Goal: Task Accomplishment & Management: Use online tool/utility

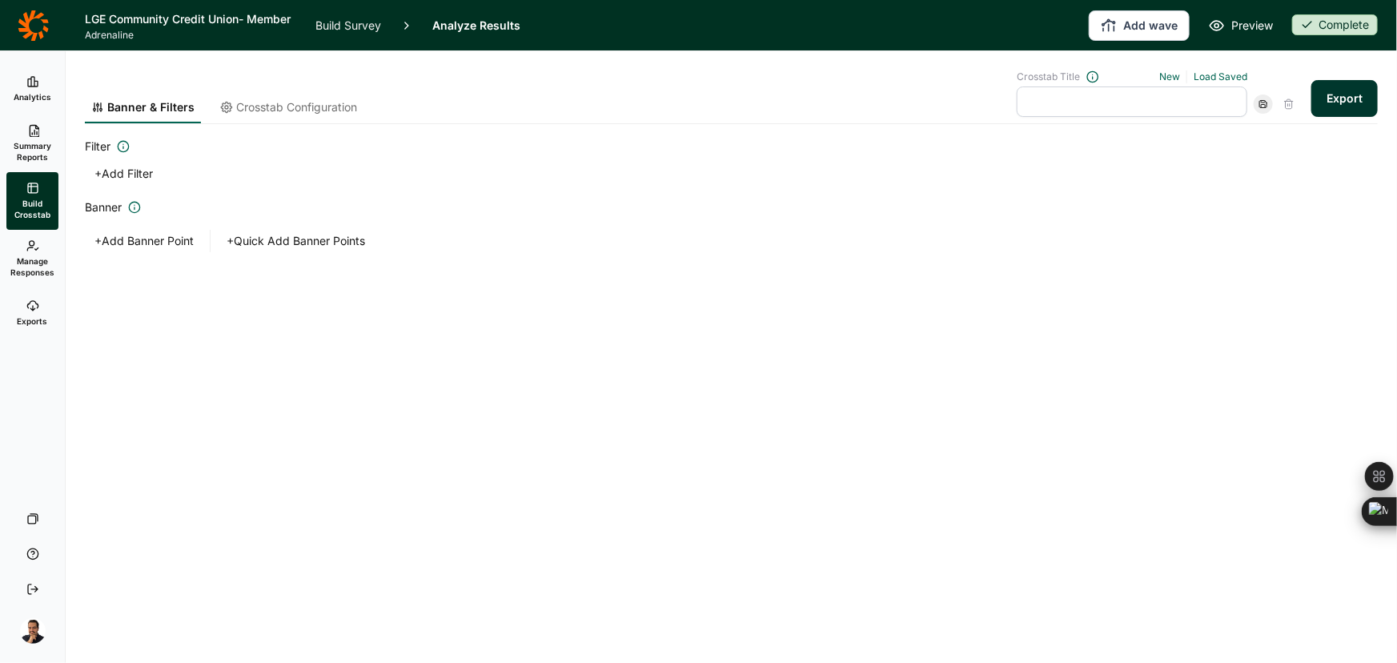
click at [289, 92] on div "Banner & Filters Crosstab Configuration" at bounding box center [224, 96] width 279 height 53
drag, startPoint x: 283, startPoint y: 104, endPoint x: 279, endPoint y: 111, distance: 8.2
click at [281, 106] on span "Crosstab Configuration" at bounding box center [296, 107] width 121 height 16
click at [280, 107] on span "Crosstab Configuration" at bounding box center [296, 107] width 121 height 16
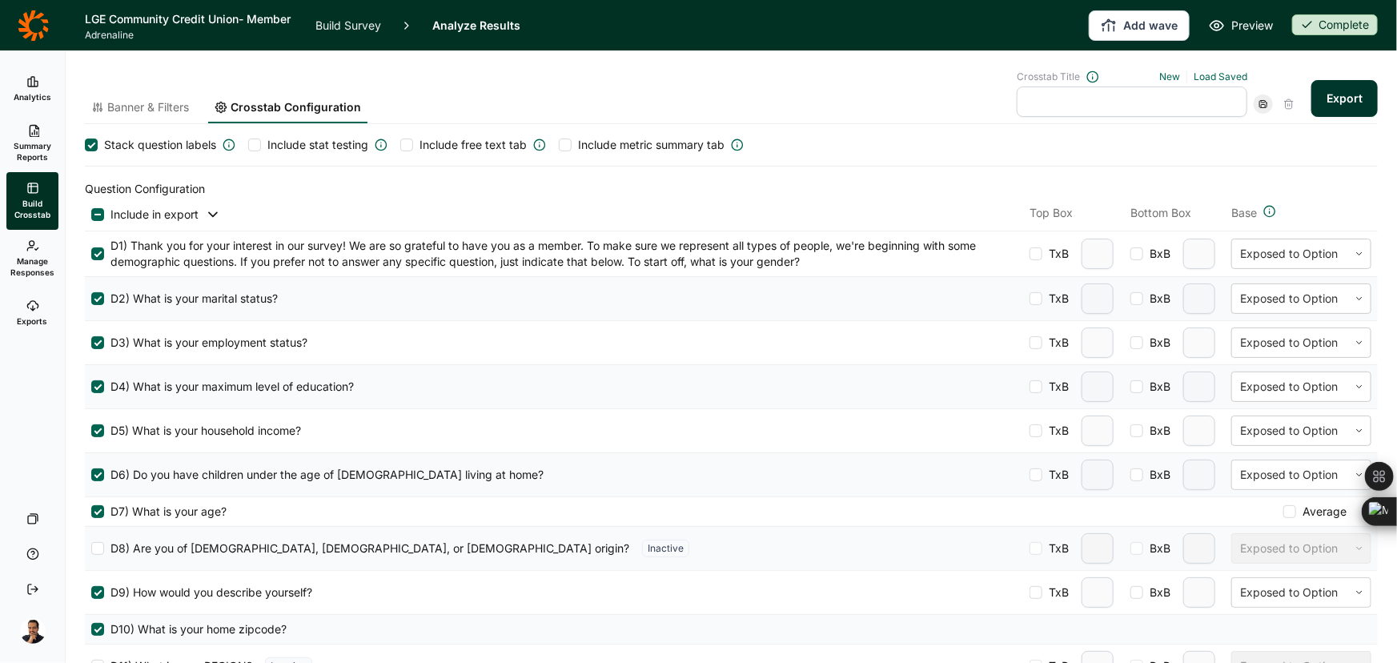
click at [145, 106] on span "Banner & Filters" at bounding box center [148, 107] width 82 height 16
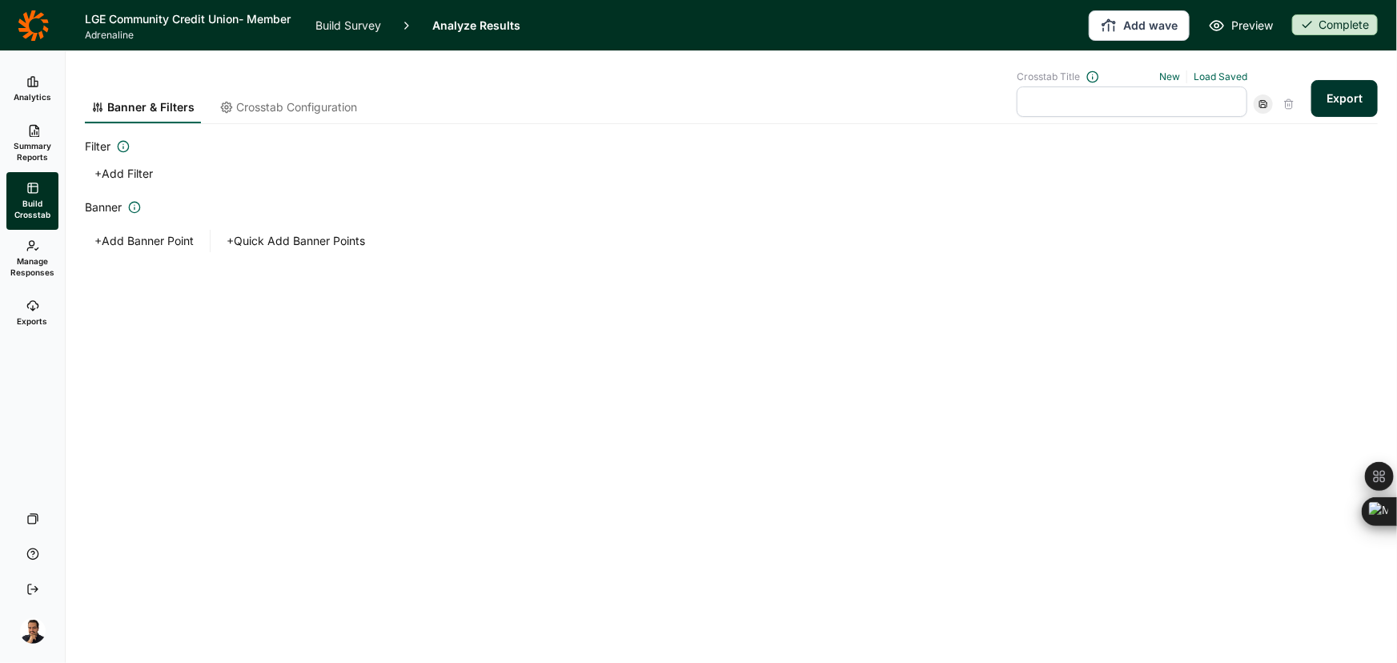
click at [265, 104] on span "Crosstab Configuration" at bounding box center [296, 107] width 121 height 16
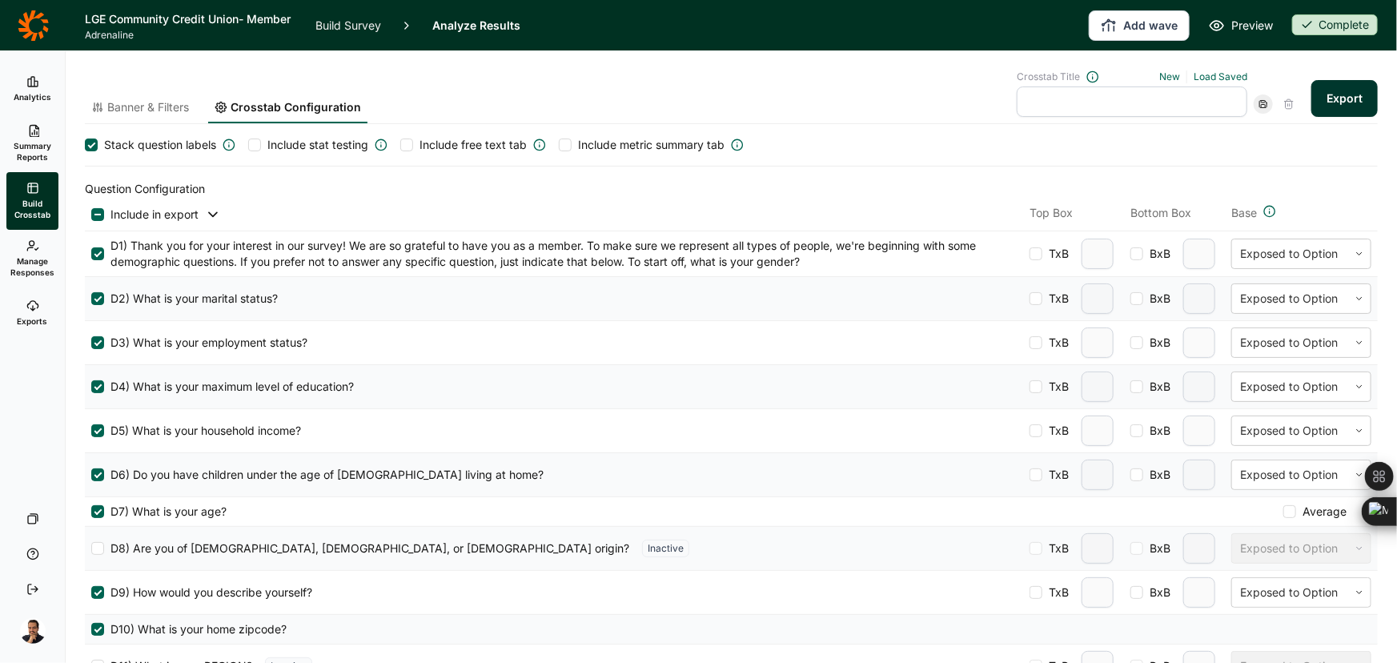
click at [98, 212] on div at bounding box center [97, 214] width 13 height 13
click at [91, 215] on input "checkbox" at bounding box center [91, 215] width 0 height 0
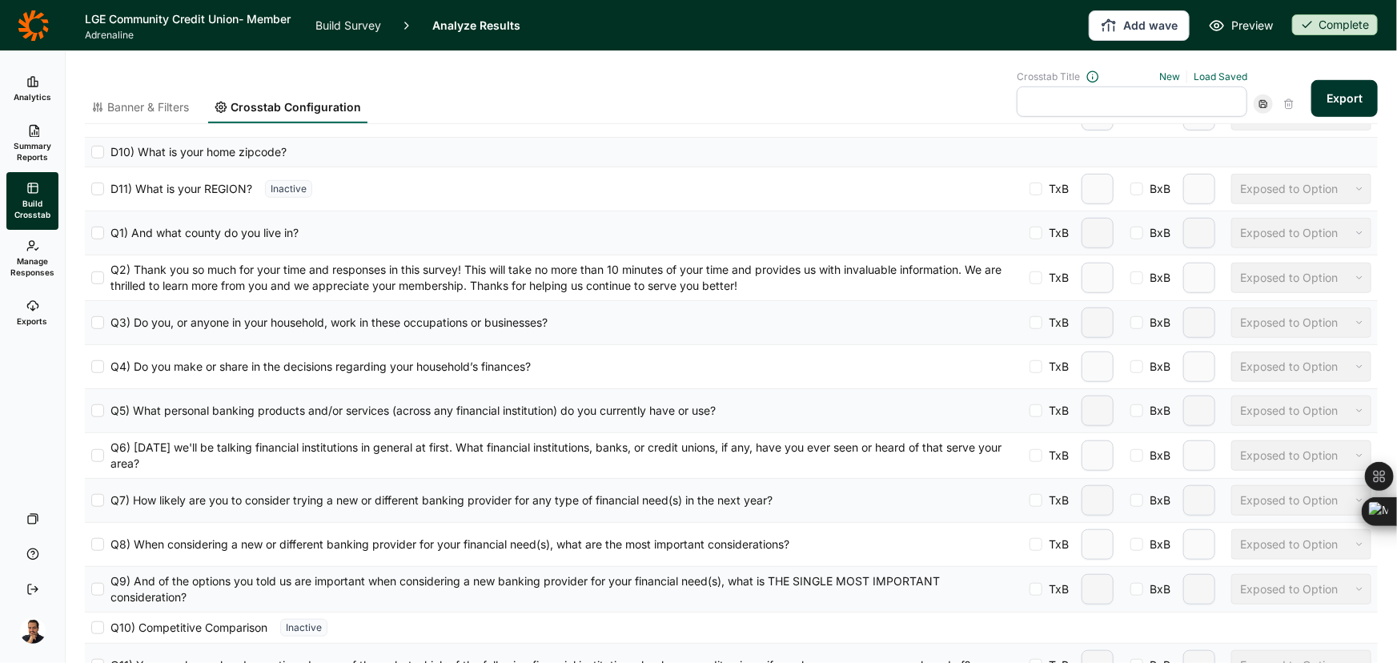
scroll to position [509, 0]
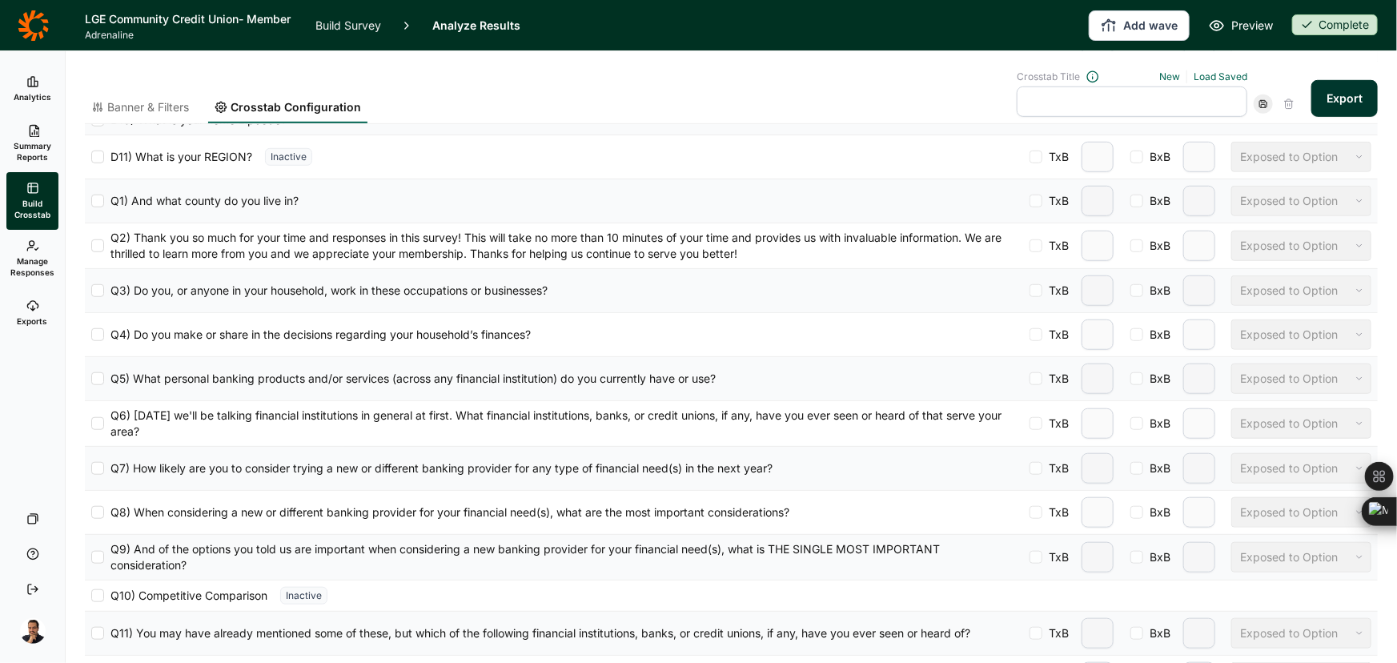
click at [102, 464] on div at bounding box center [97, 468] width 13 height 13
click at [91, 468] on input "Q7) How likely are you to consider trying a new or different banking provider f…" at bounding box center [91, 468] width 0 height 0
click at [95, 506] on div at bounding box center [97, 512] width 13 height 13
click at [91, 512] on input "Q8) When considering a new or different banking provider for your financial nee…" at bounding box center [91, 512] width 0 height 0
click at [1274, 512] on div at bounding box center [1290, 512] width 100 height 19
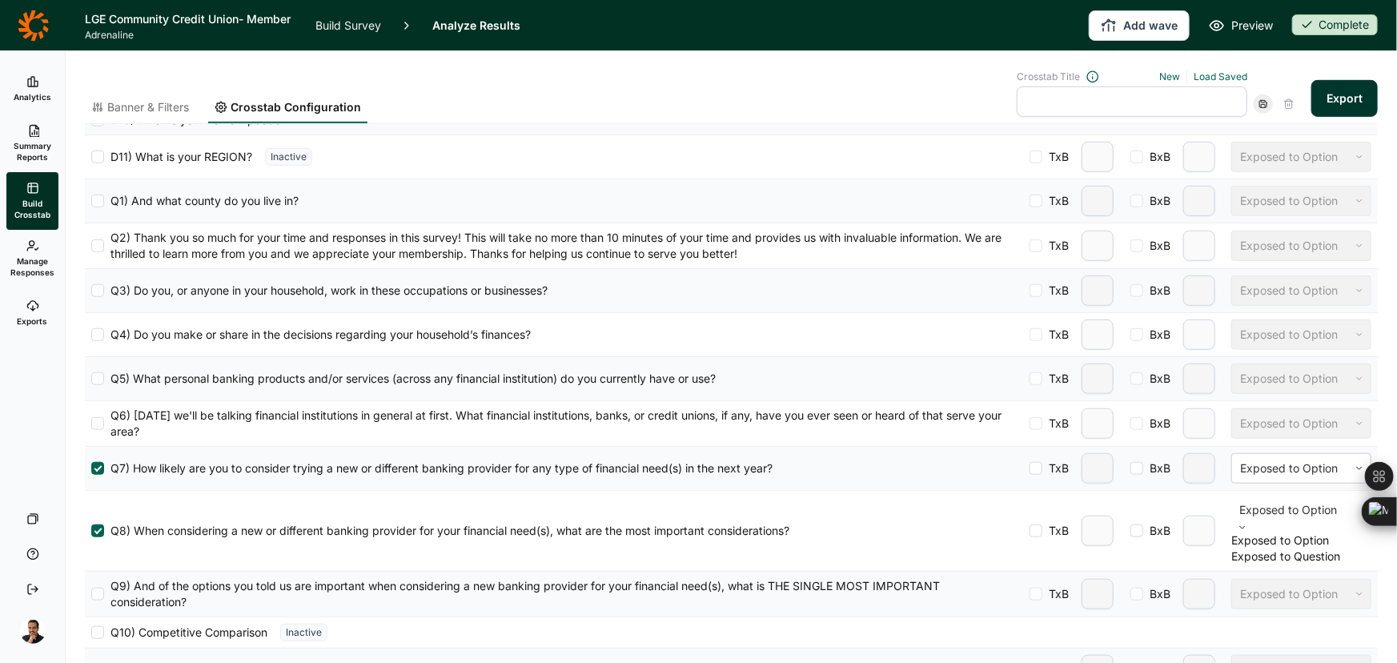
click at [1238, 565] on div "Exposed to Question" at bounding box center [1302, 556] width 140 height 16
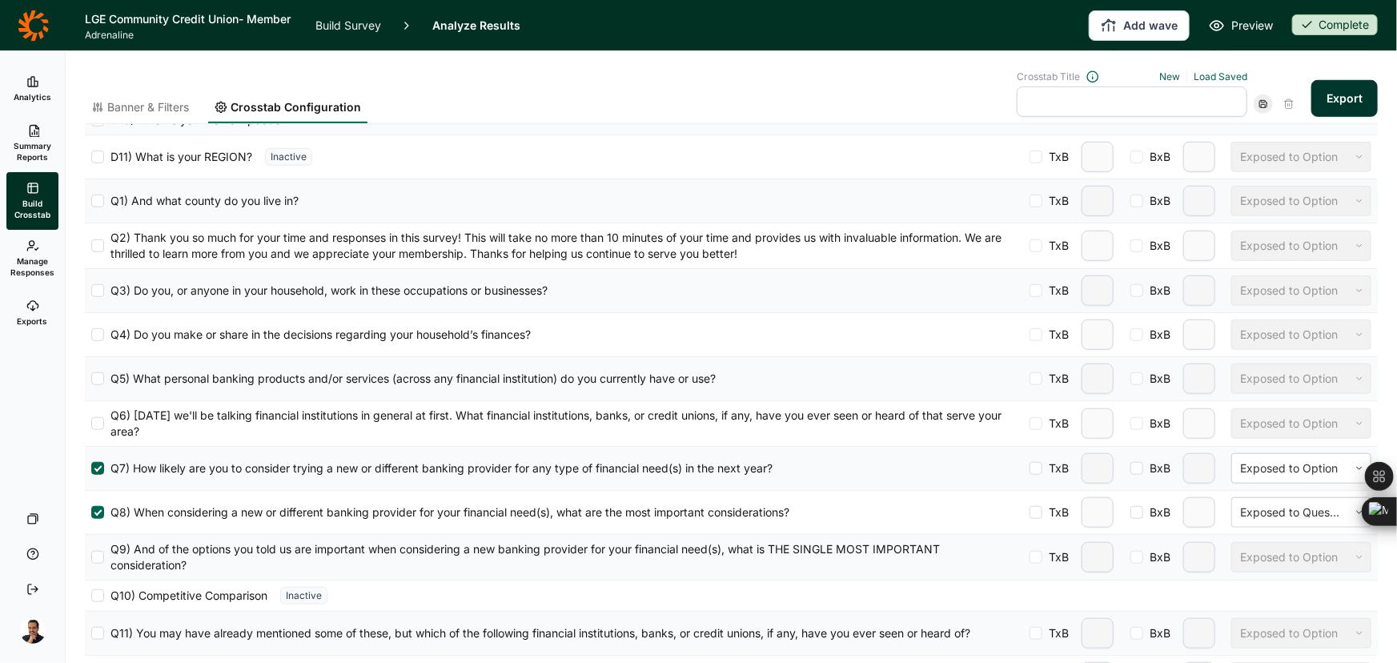
click at [95, 554] on div at bounding box center [97, 557] width 13 height 13
click at [91, 557] on input "Q9) And of the options you told us are important when considering a new banking…" at bounding box center [91, 557] width 0 height 0
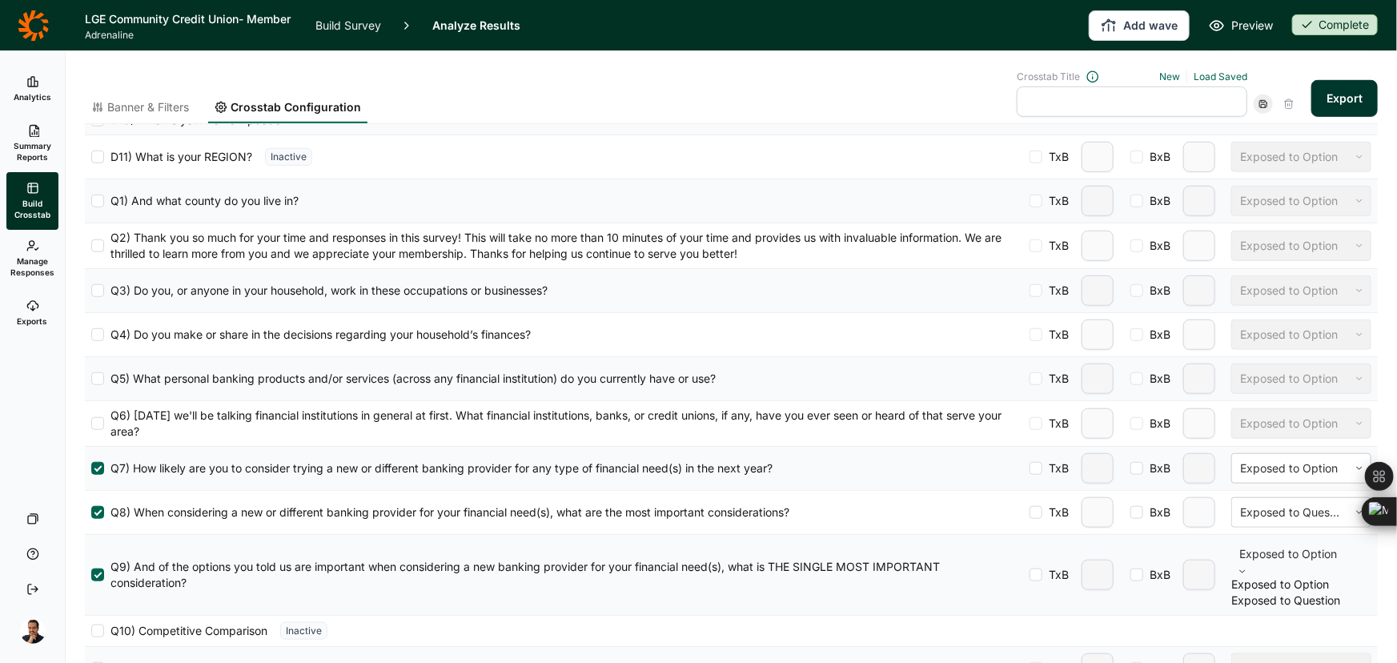
click at [1300, 555] on div at bounding box center [1302, 553] width 124 height 19
click at [1295, 609] on div "Exposed to Question" at bounding box center [1302, 601] width 140 height 16
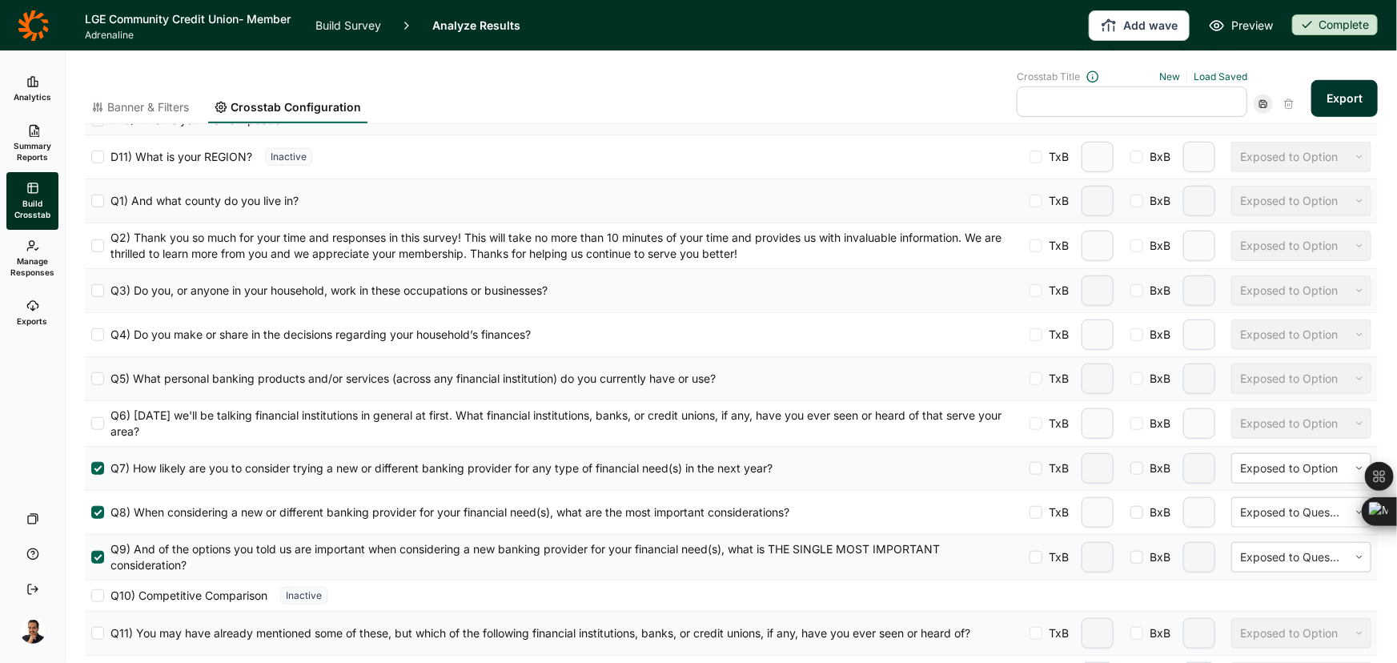
click at [133, 107] on span "Banner & Filters" at bounding box center [148, 107] width 82 height 16
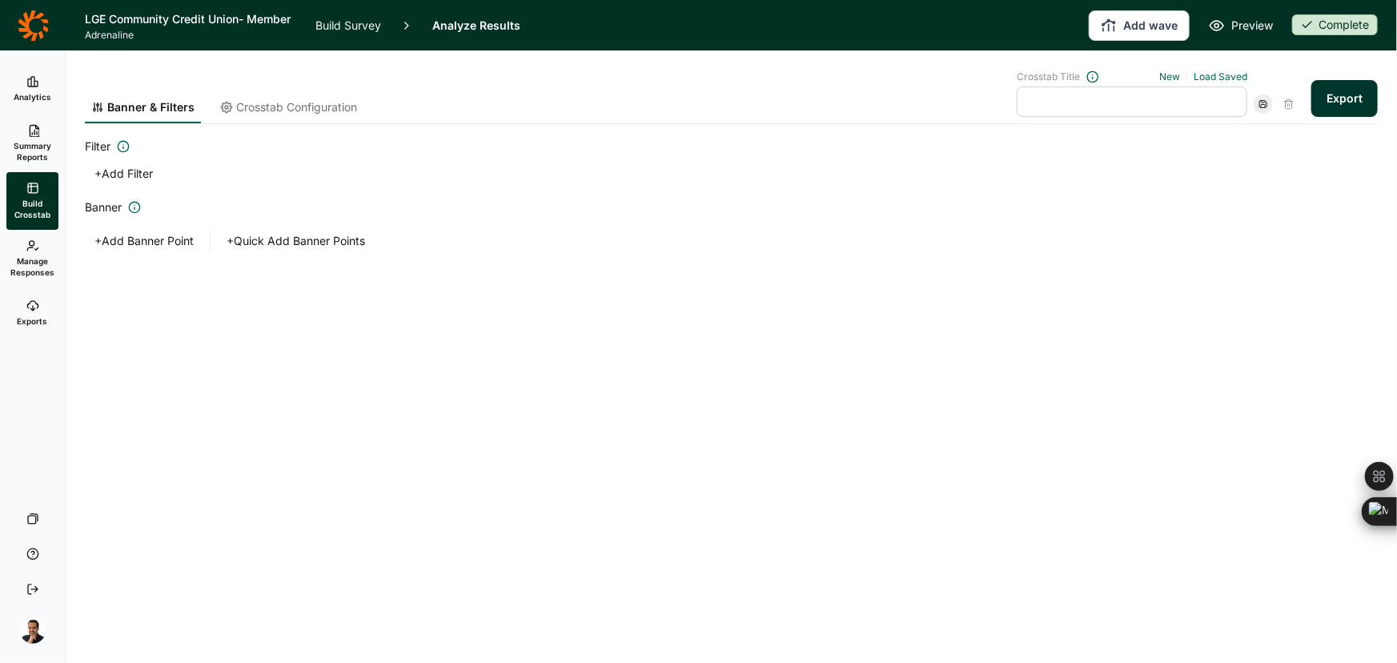
click at [151, 243] on button "+ Add Banner Point" at bounding box center [144, 241] width 119 height 22
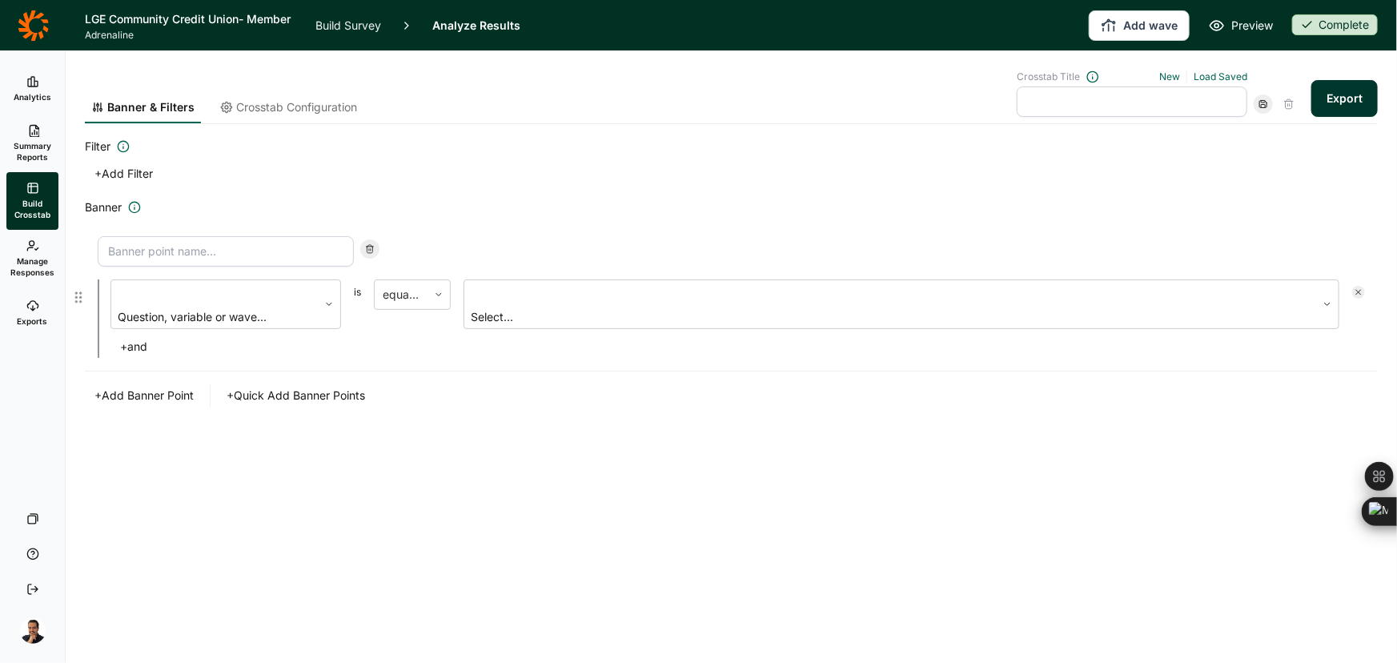
click at [224, 251] on input at bounding box center [226, 251] width 256 height 30
type input "Likely"
click at [279, 289] on div at bounding box center [214, 294] width 191 height 22
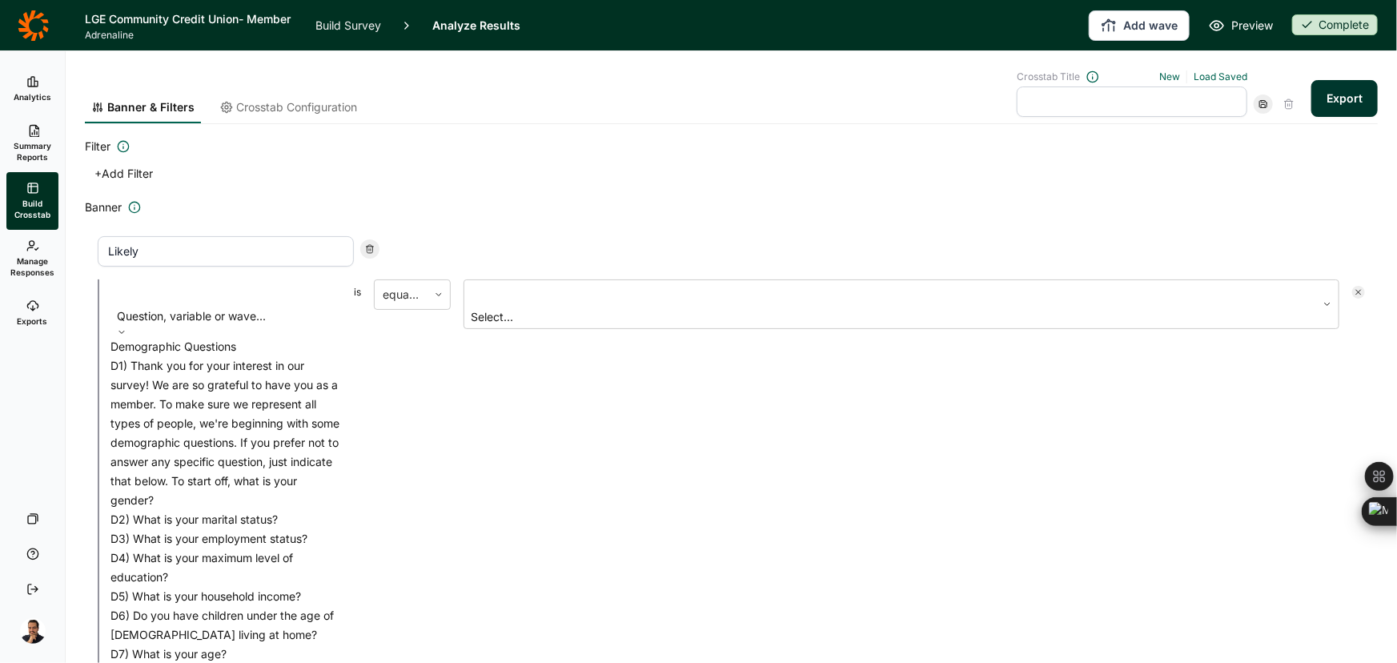
scroll to position [839, 0]
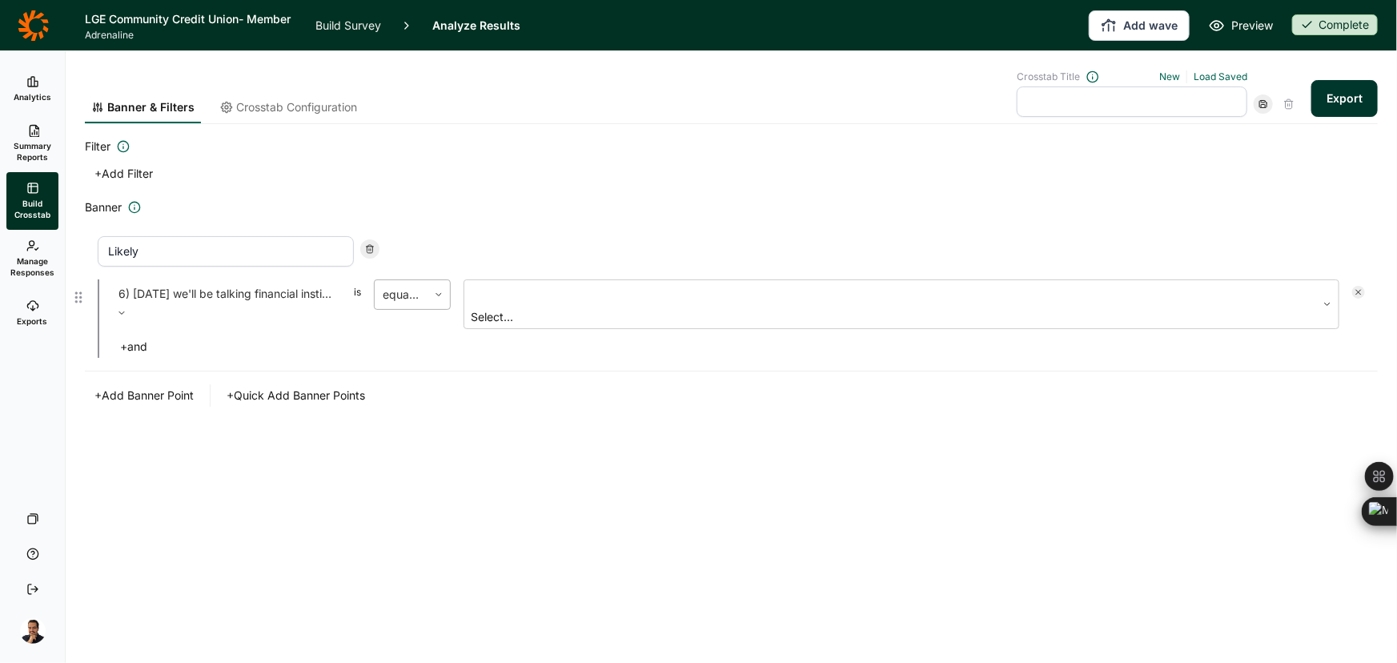
drag, startPoint x: 415, startPoint y: 296, endPoint x: 414, endPoint y: 304, distance: 8.0
click at [414, 296] on div at bounding box center [401, 294] width 37 height 22
click at [412, 356] on div "either" at bounding box center [412, 346] width 77 height 19
click at [516, 288] on div at bounding box center [890, 294] width 836 height 22
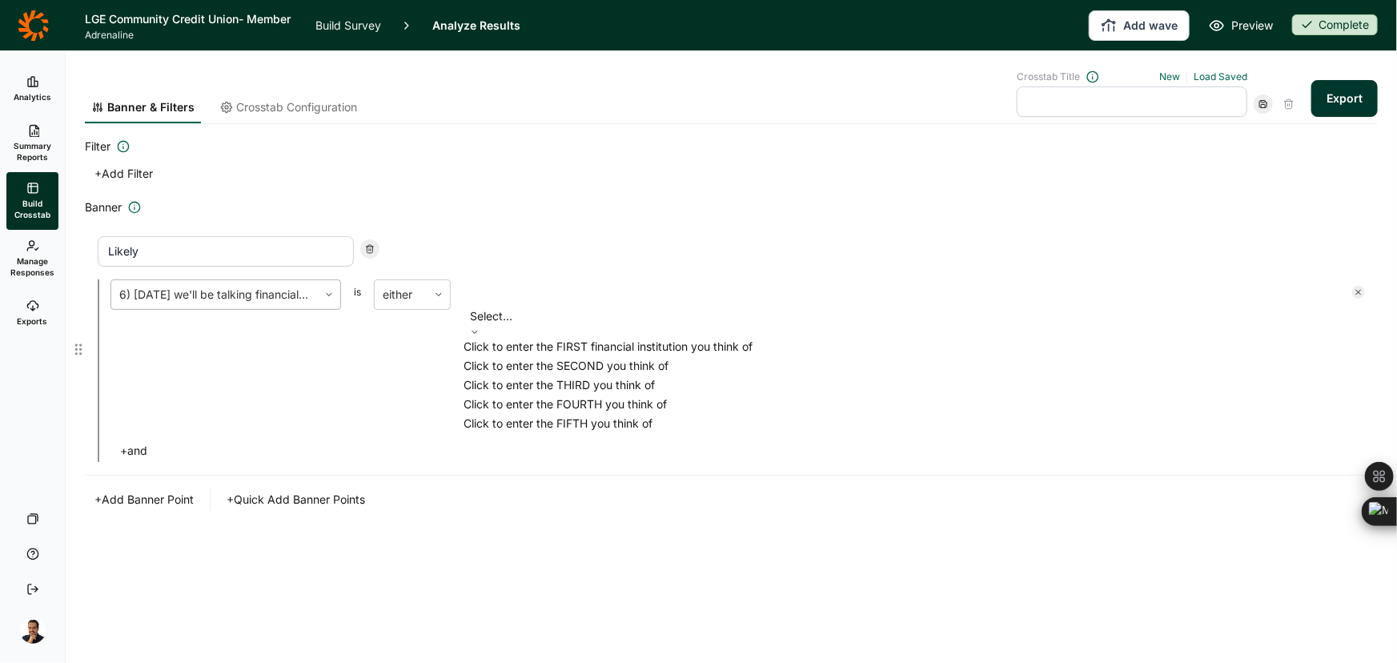
click at [311, 291] on div "6) Today we'll be talking financial institutions in general at first. What fina…" at bounding box center [214, 294] width 207 height 29
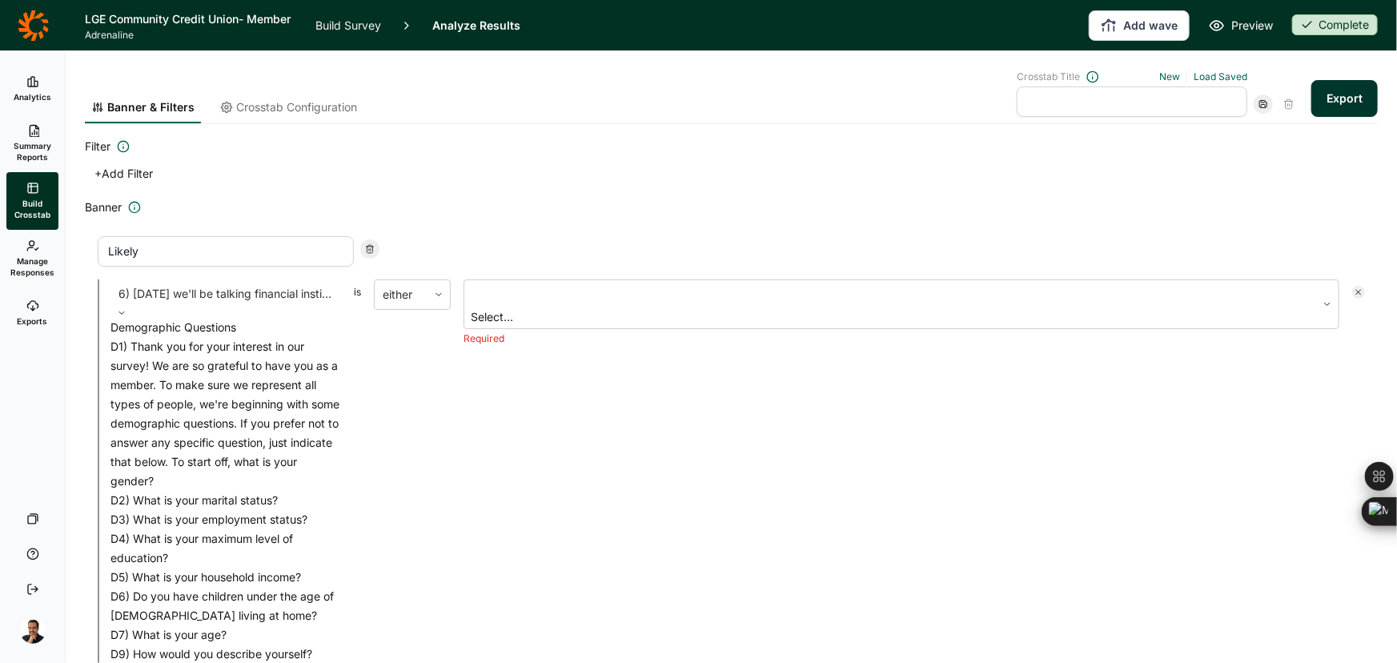
scroll to position [991, 0]
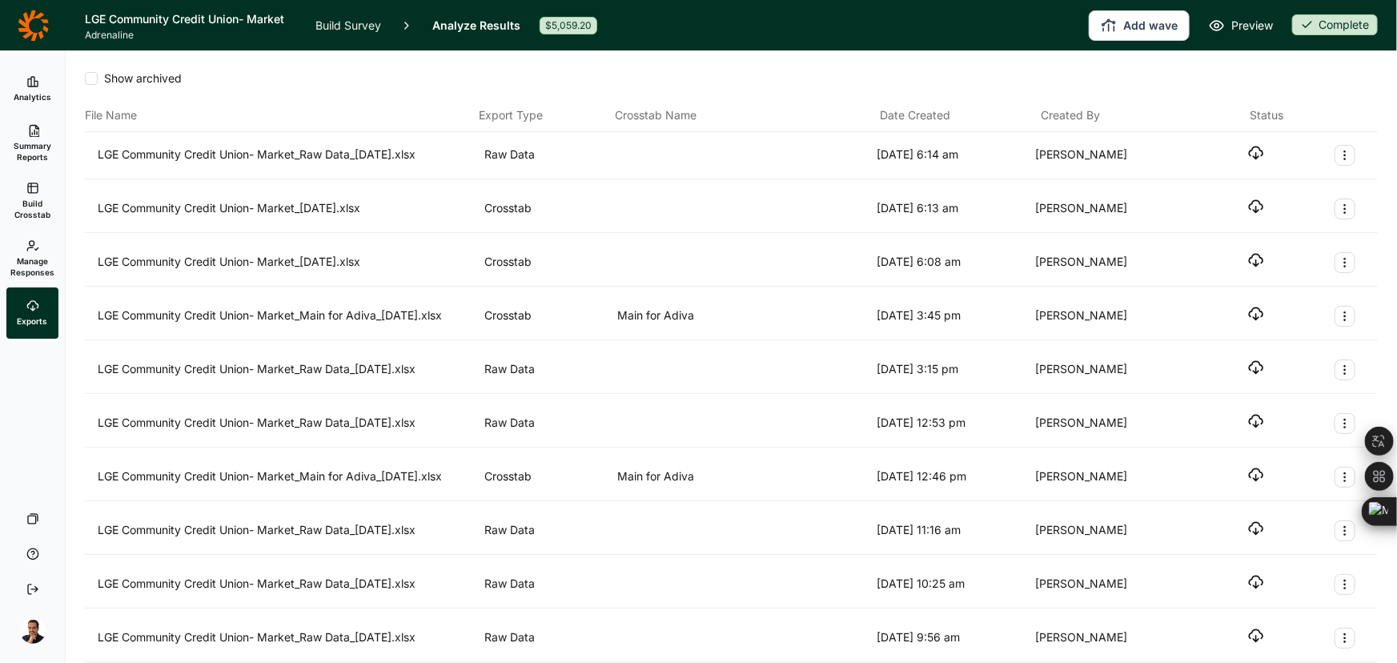
click at [38, 207] on span "Build Crosstab" at bounding box center [32, 209] width 39 height 22
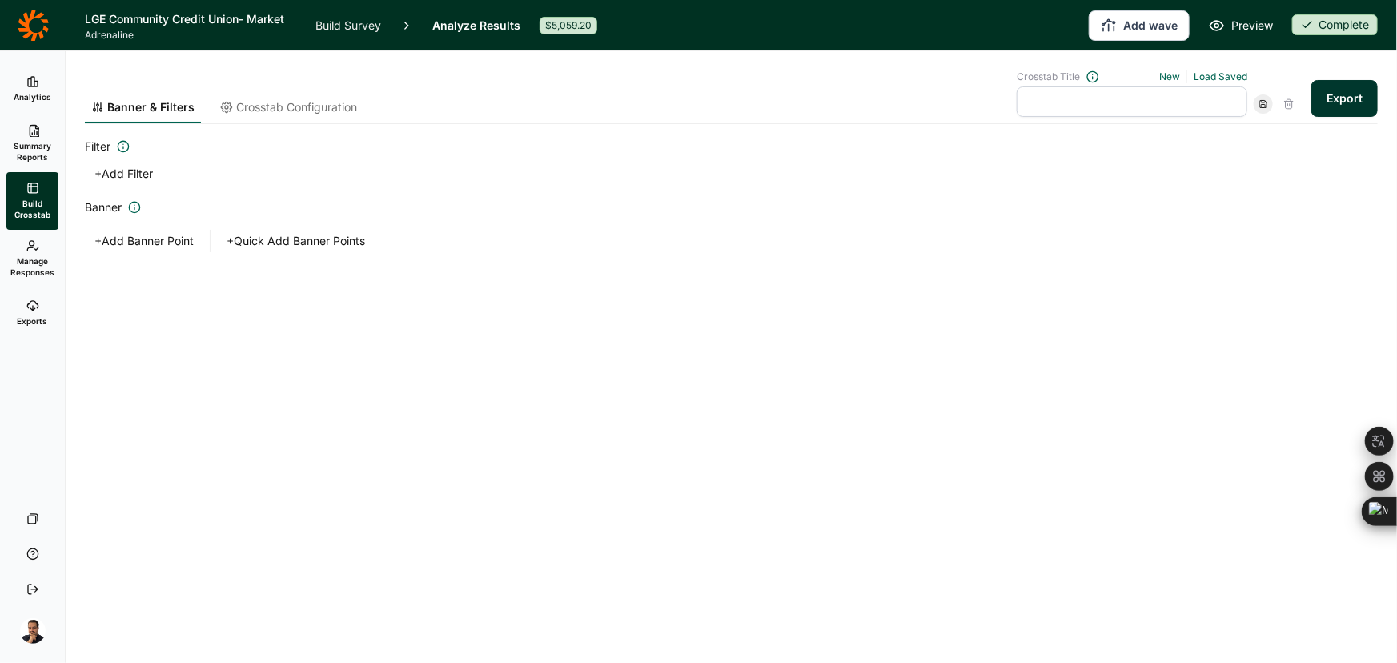
click at [301, 104] on span "Crosstab Configuration" at bounding box center [296, 107] width 121 height 16
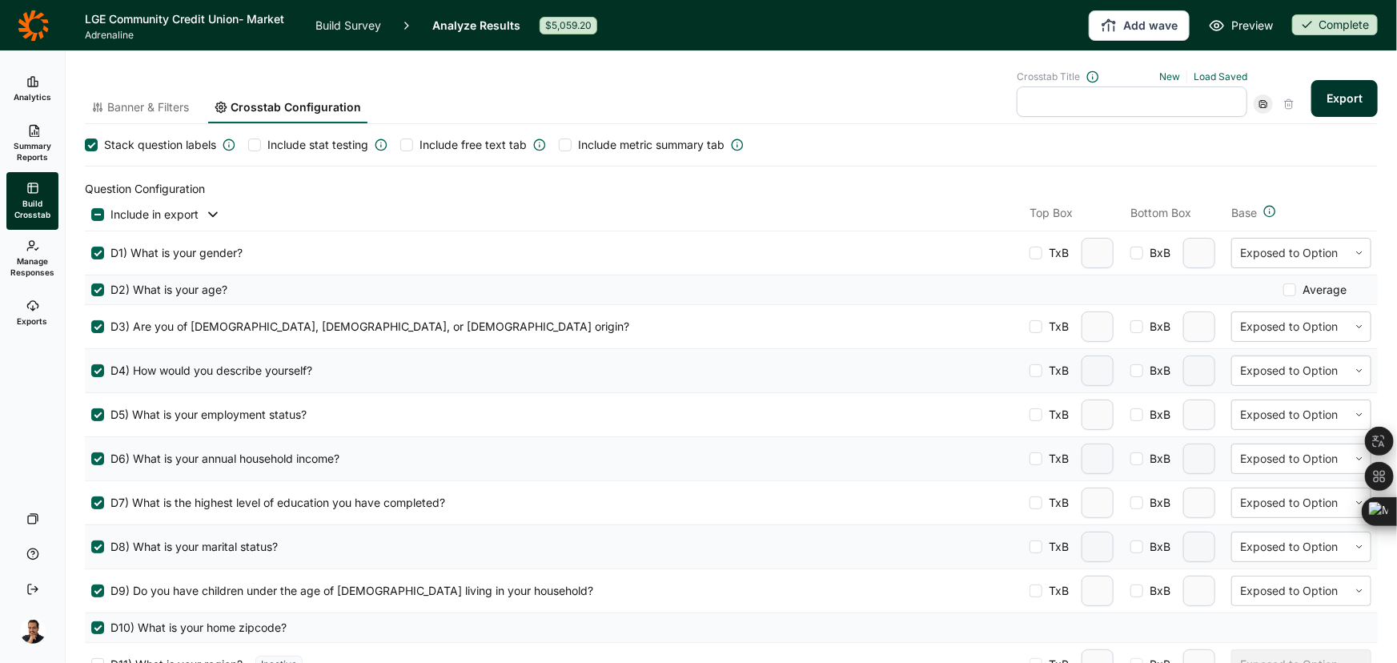
click at [99, 214] on div at bounding box center [97, 215] width 6 height 2
click at [91, 215] on input "checkbox" at bounding box center [91, 215] width 0 height 0
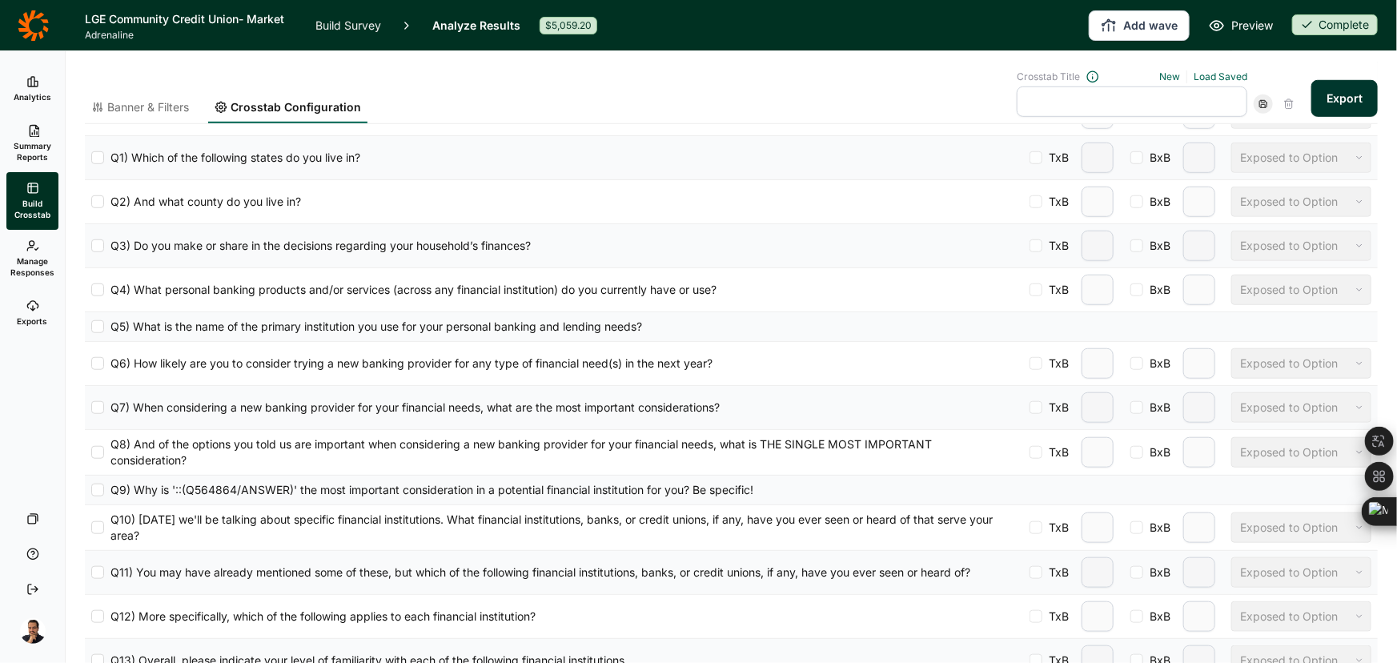
scroll to position [582, 0]
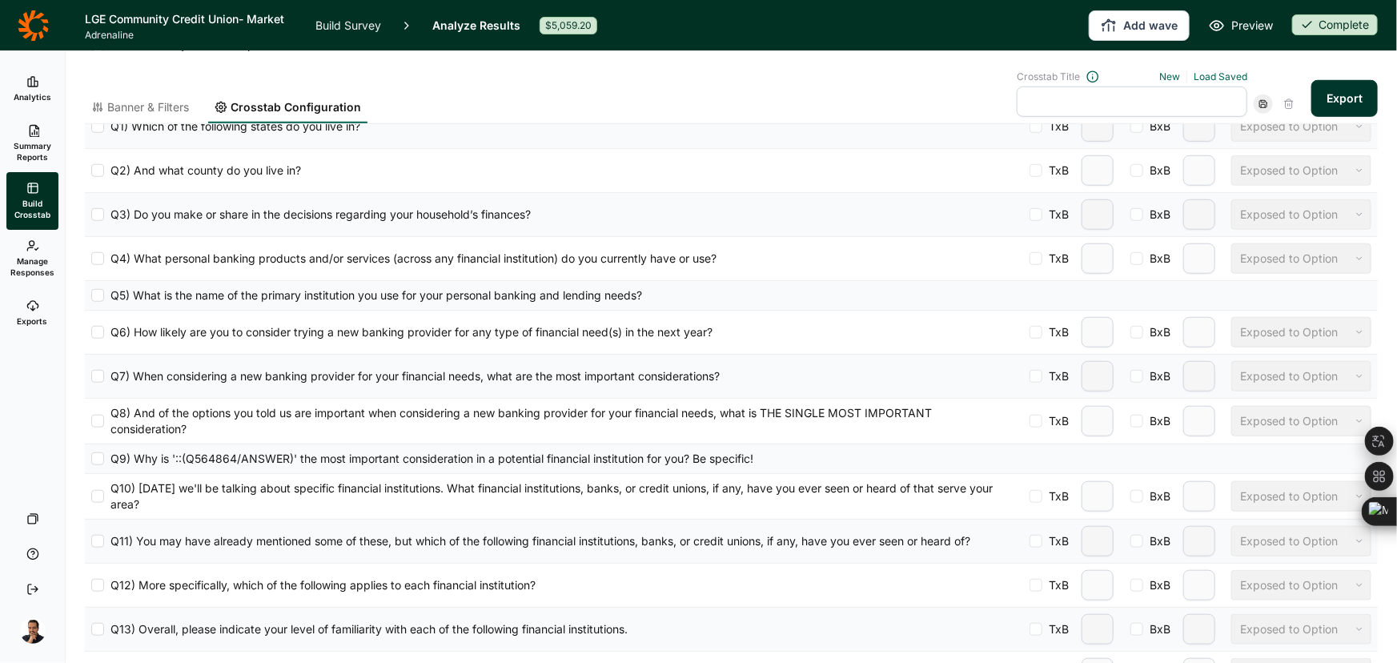
click at [90, 340] on div "Q6) How likely are you to consider trying a new banking provider for any type o…" at bounding box center [731, 332] width 1293 height 43
click at [95, 334] on div at bounding box center [97, 332] width 13 height 13
click at [91, 332] on input "Q6) How likely are you to consider trying a new banking provider for any type o…" at bounding box center [91, 332] width 0 height 0
click at [95, 376] on div at bounding box center [97, 376] width 13 height 13
click at [91, 376] on input "Q7) When considering a new banking provider for your financial needs, what are …" at bounding box center [91, 376] width 0 height 0
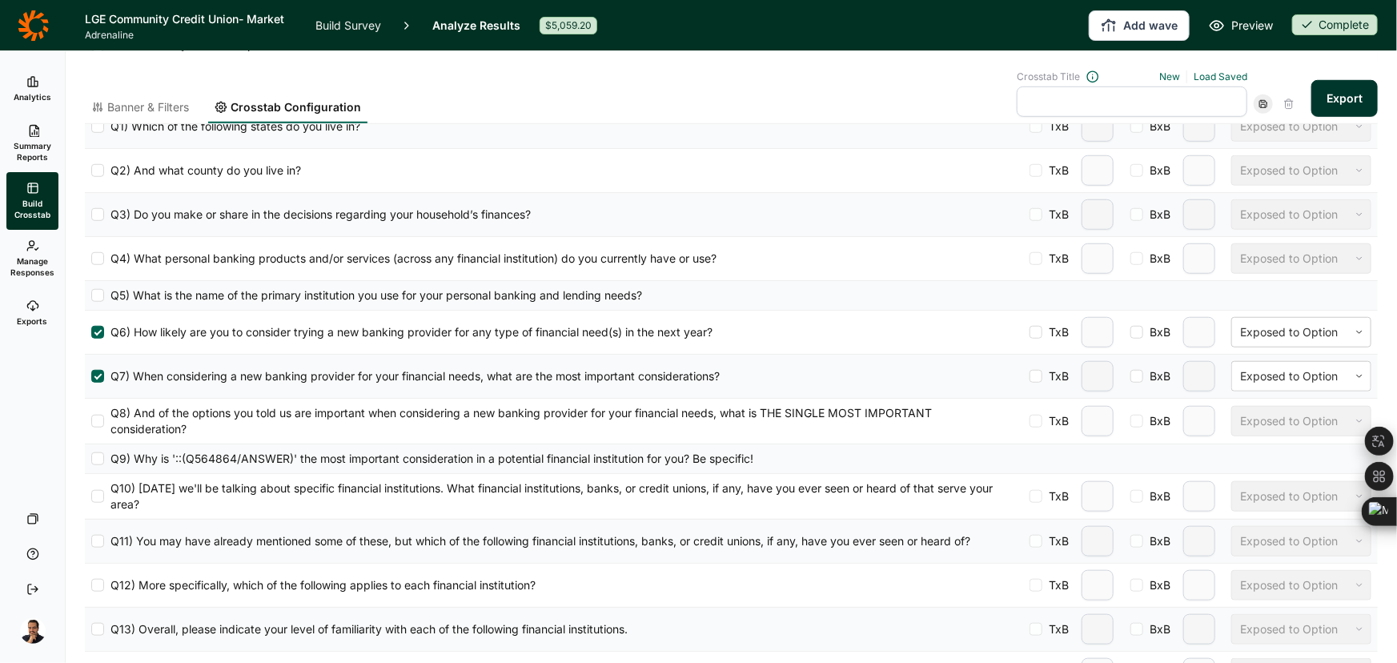
click at [89, 425] on div "Q8) And of the options you told us are important when considering a new banking…" at bounding box center [731, 421] width 1293 height 45
click at [92, 416] on div at bounding box center [97, 421] width 13 height 13
click at [91, 421] on input "Q8) And of the options you told us are important when considering a new banking…" at bounding box center [91, 421] width 0 height 0
click at [1240, 381] on div at bounding box center [1290, 376] width 100 height 19
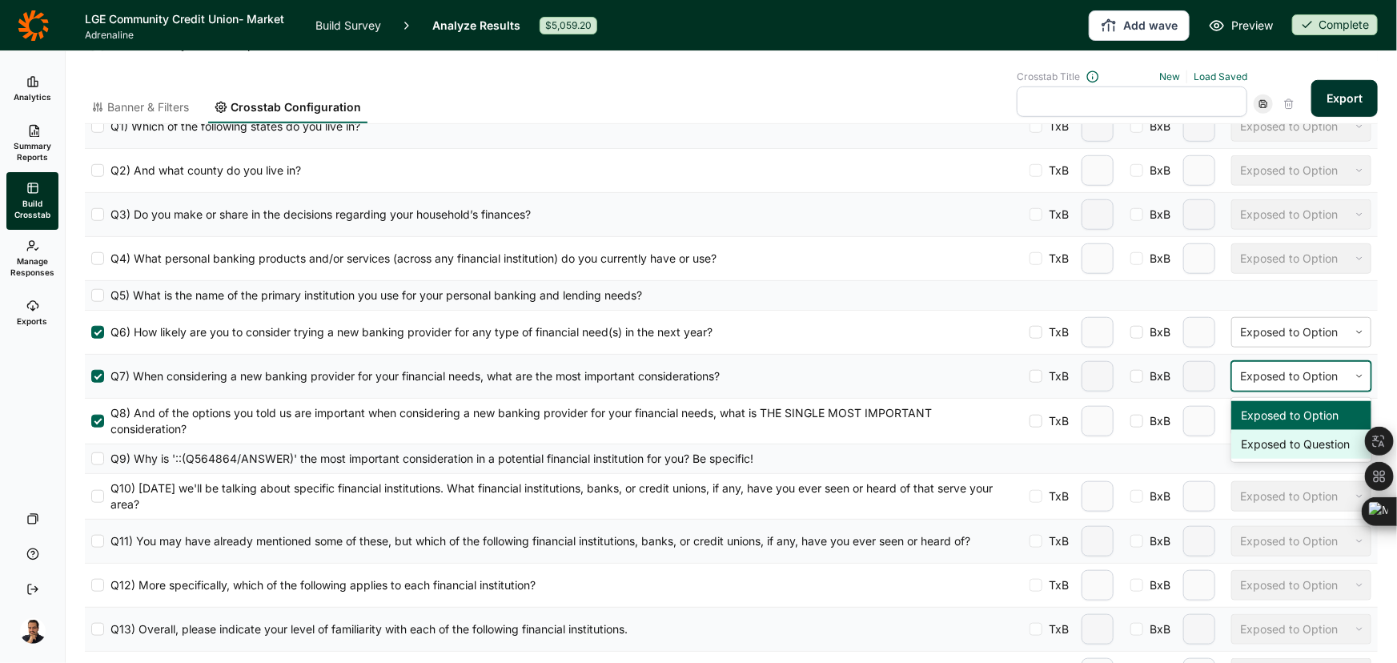
click at [1234, 432] on div "Exposed to Question" at bounding box center [1302, 444] width 140 height 29
click at [1241, 420] on div at bounding box center [1290, 421] width 100 height 19
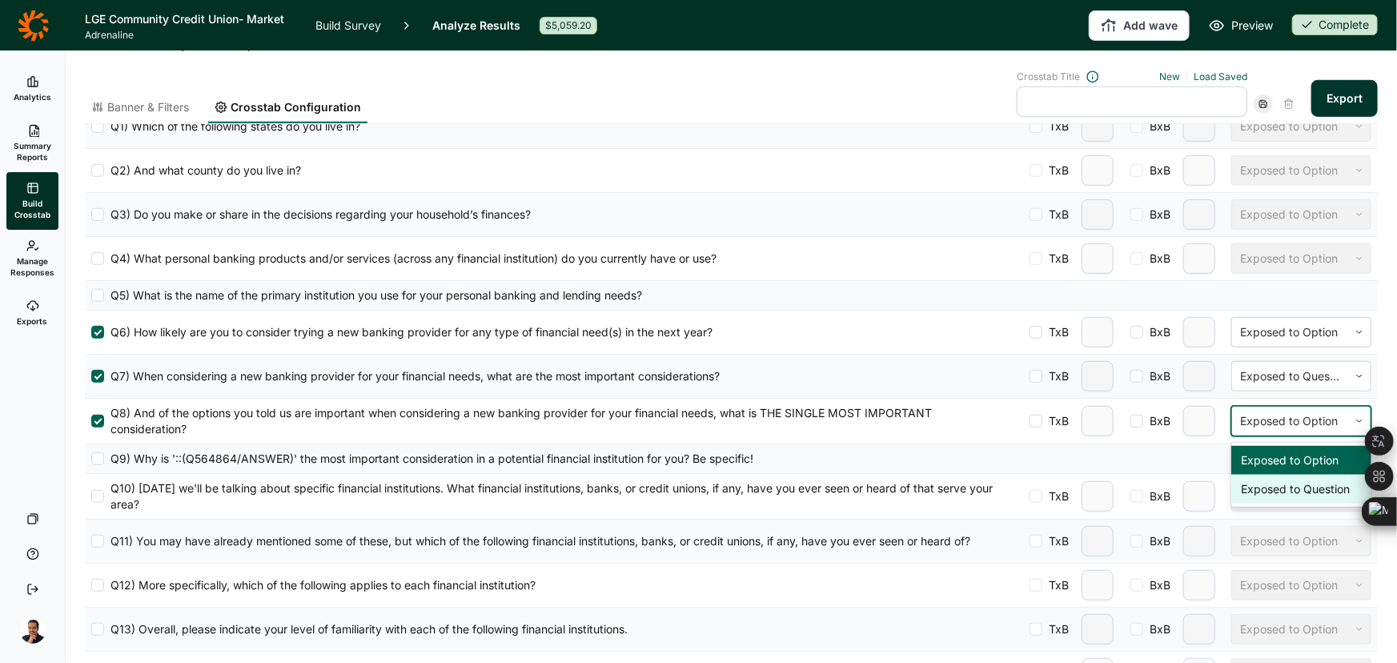
click at [1237, 480] on div "Exposed to Question" at bounding box center [1302, 489] width 140 height 29
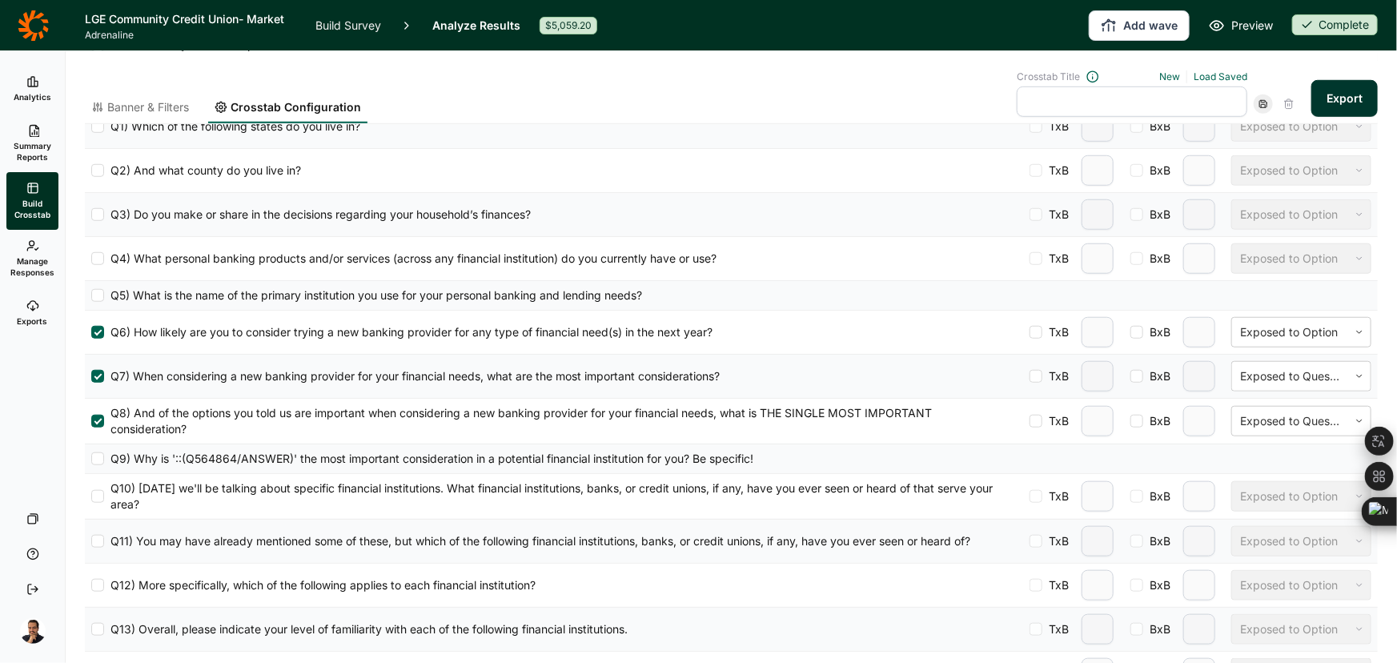
click at [168, 104] on span "Banner & Filters" at bounding box center [148, 107] width 82 height 16
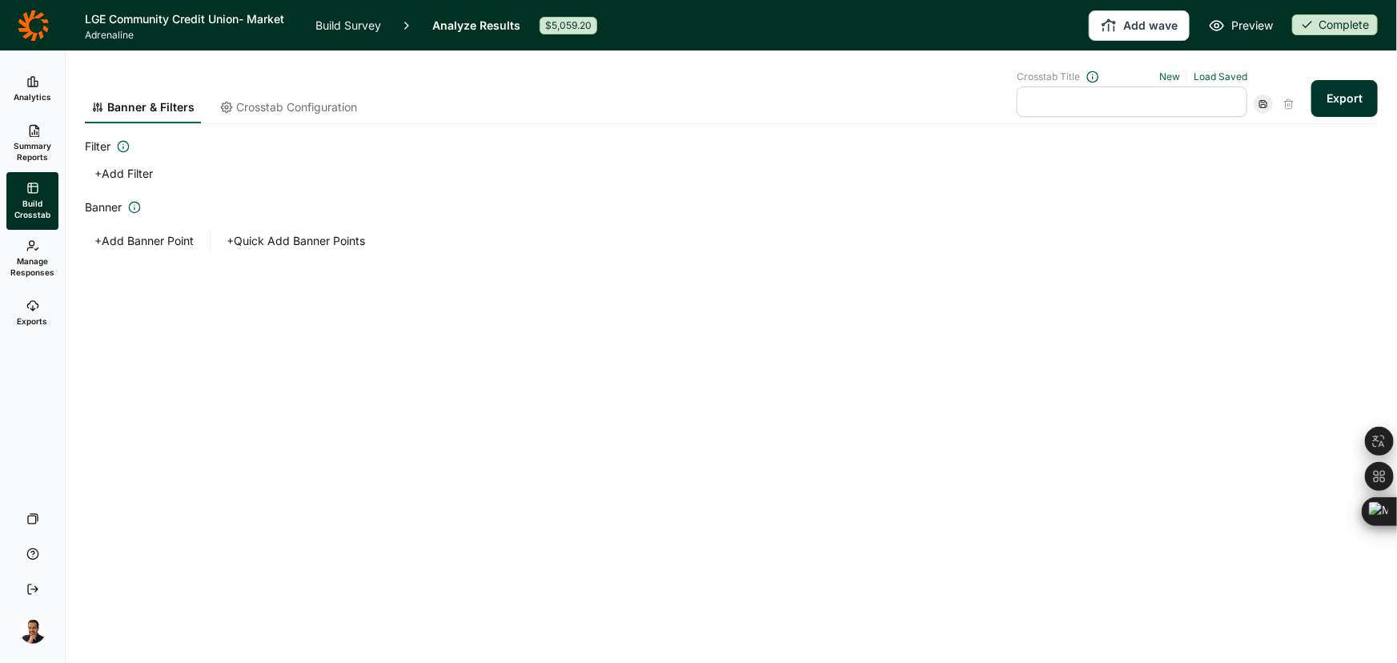
click at [145, 246] on button "+ Add Banner Point" at bounding box center [144, 241] width 119 height 22
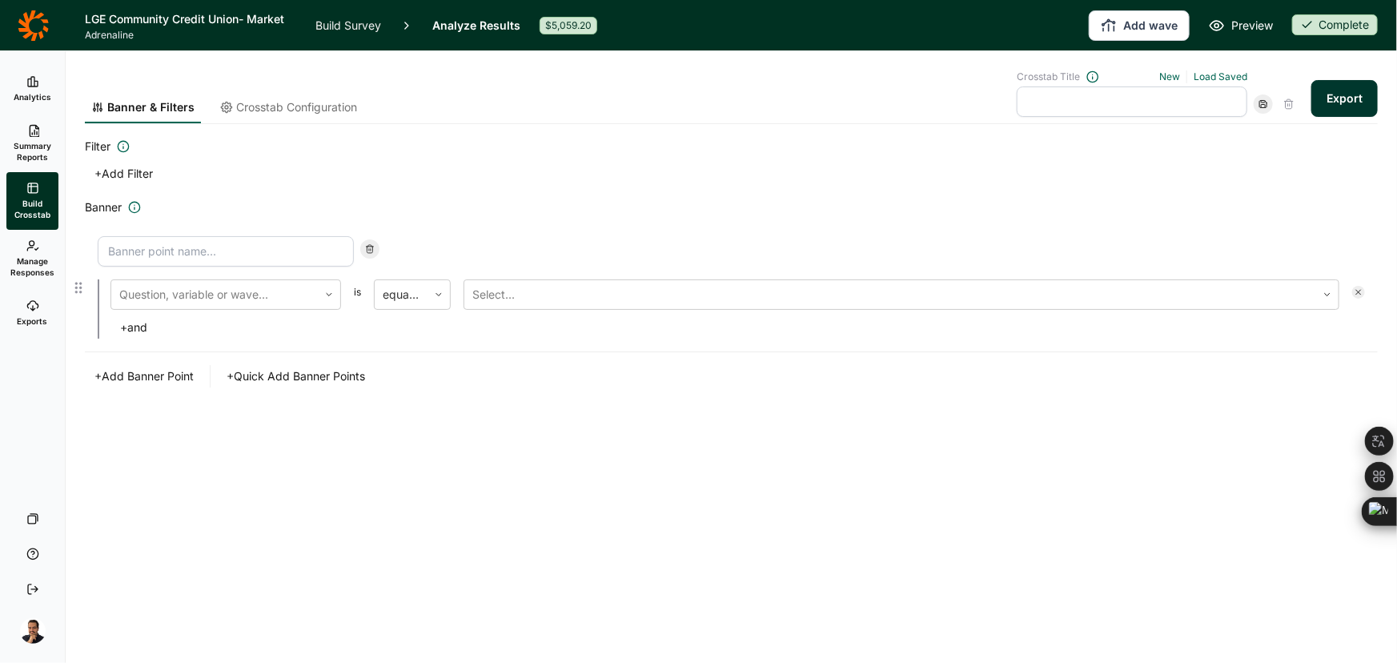
click at [238, 242] on input at bounding box center [226, 251] width 256 height 30
type input "Likely"
click at [208, 304] on div at bounding box center [214, 294] width 191 height 22
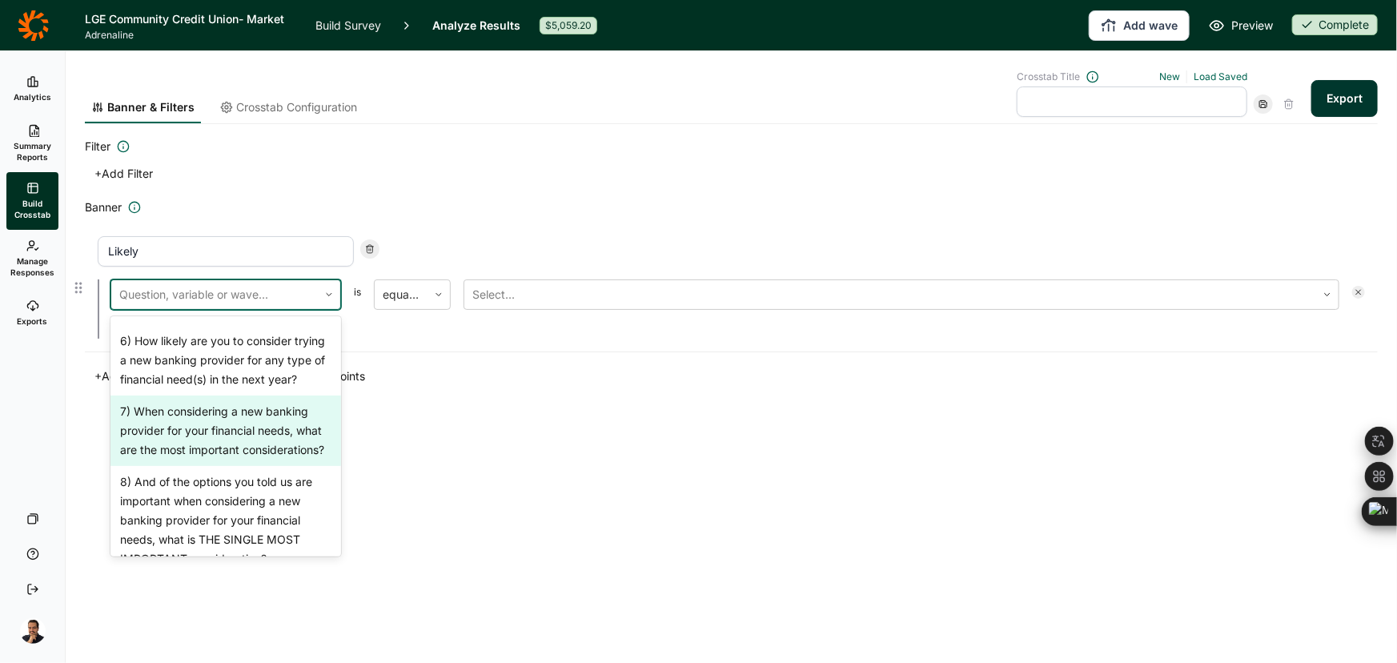
scroll to position [801, 0]
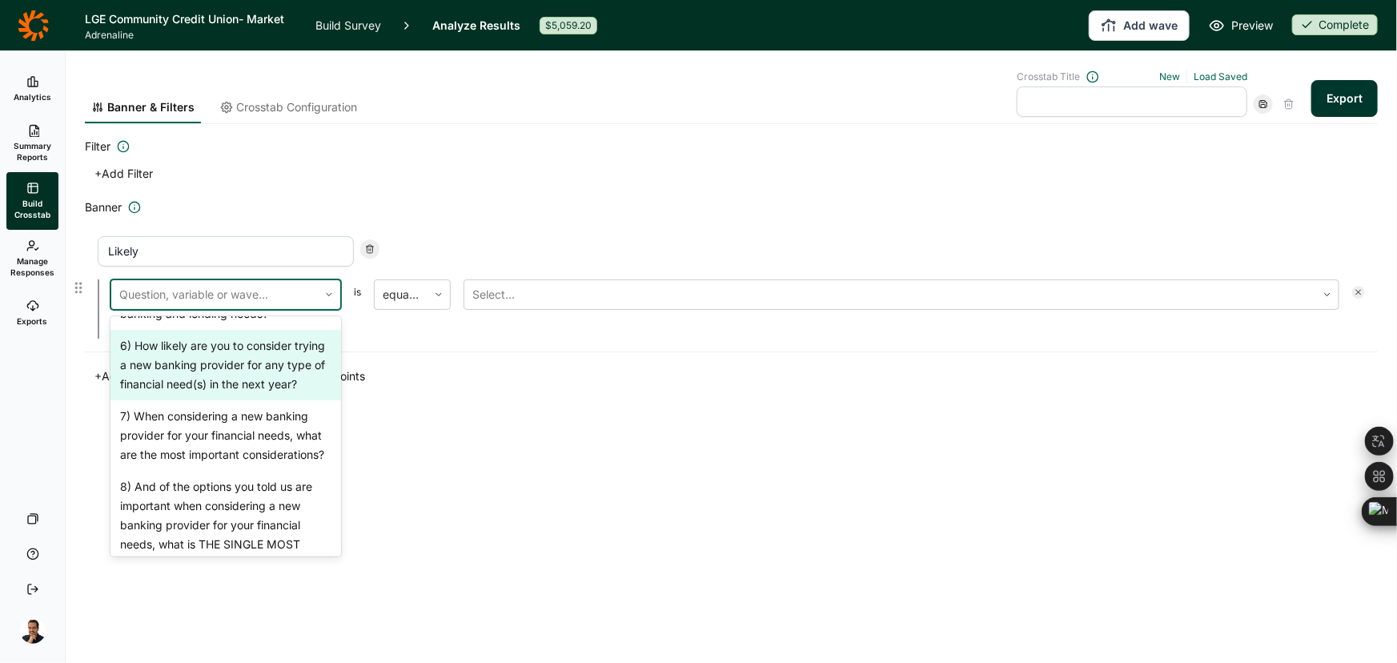
click at [216, 352] on div "6) How likely are you to consider trying a new banking provider for any type of…" at bounding box center [226, 365] width 231 height 70
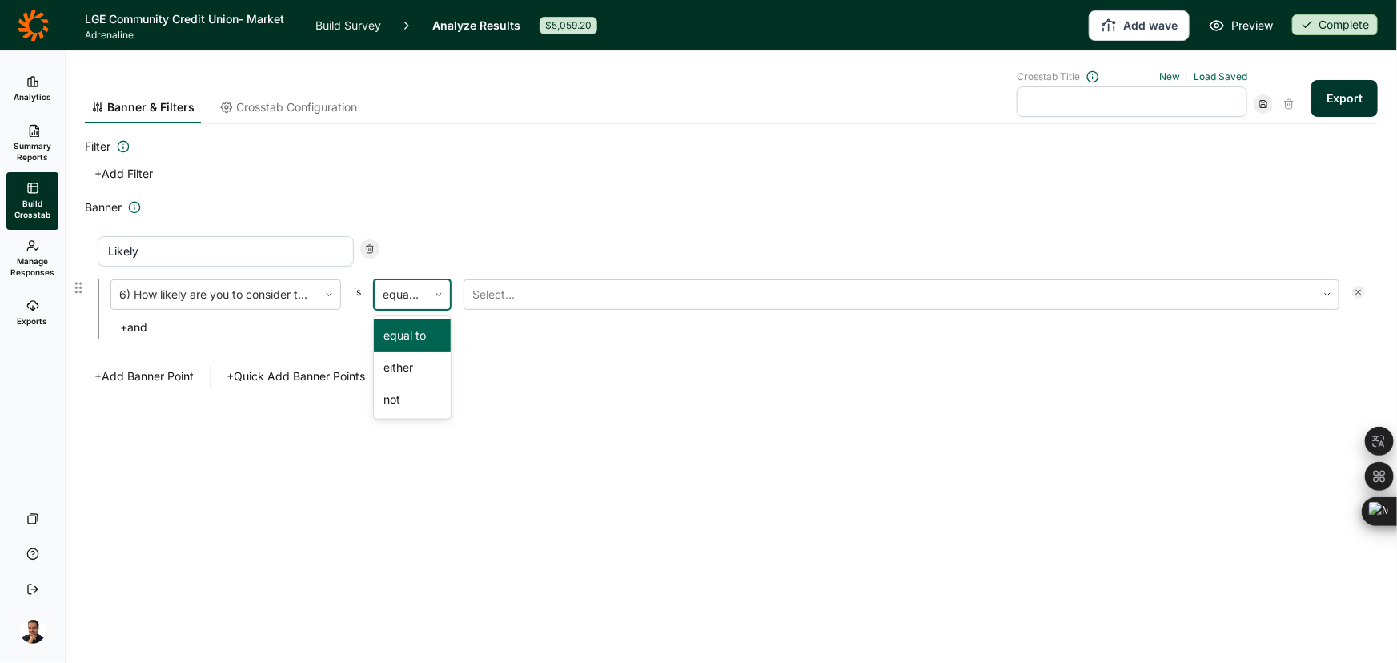
click at [440, 297] on icon at bounding box center [439, 295] width 10 height 10
click at [423, 358] on div "either" at bounding box center [412, 368] width 77 height 32
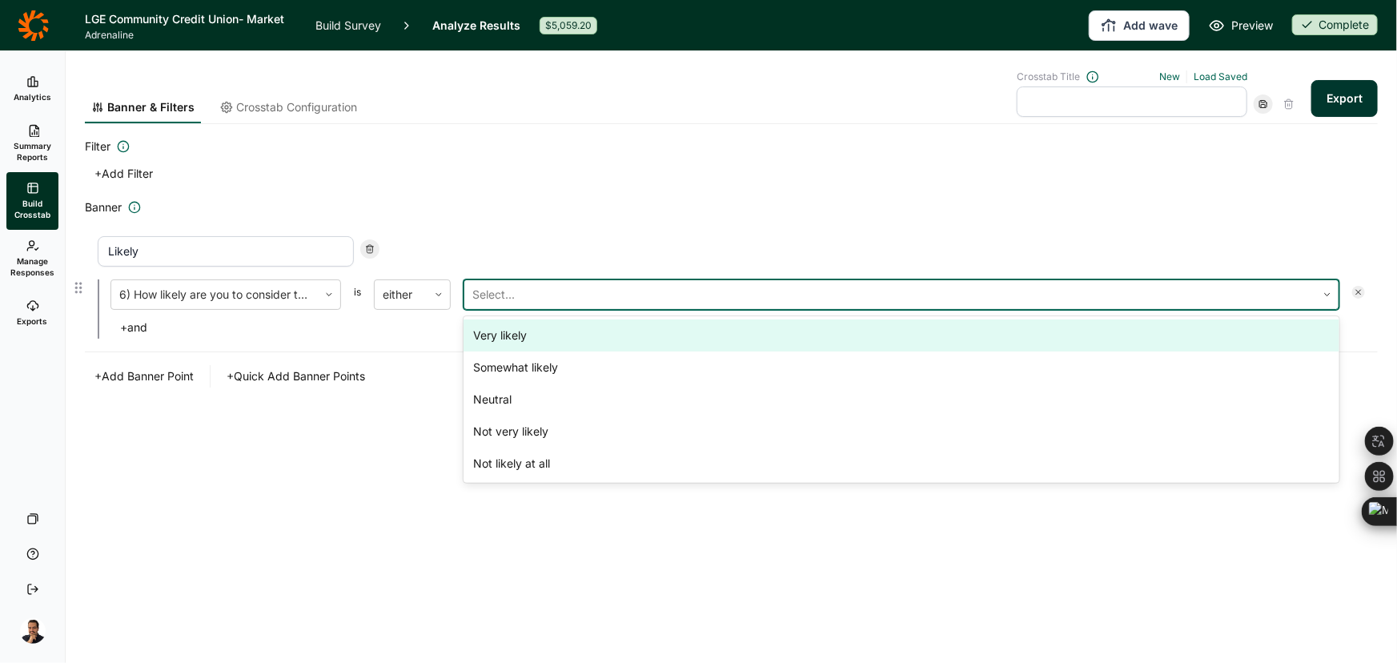
click at [491, 281] on div "Select..." at bounding box center [890, 294] width 852 height 29
click at [505, 334] on div "Very likely" at bounding box center [902, 335] width 876 height 32
click at [505, 334] on div "Somewhat likely" at bounding box center [902, 335] width 876 height 32
click at [1119, 102] on input "text" at bounding box center [1132, 101] width 231 height 30
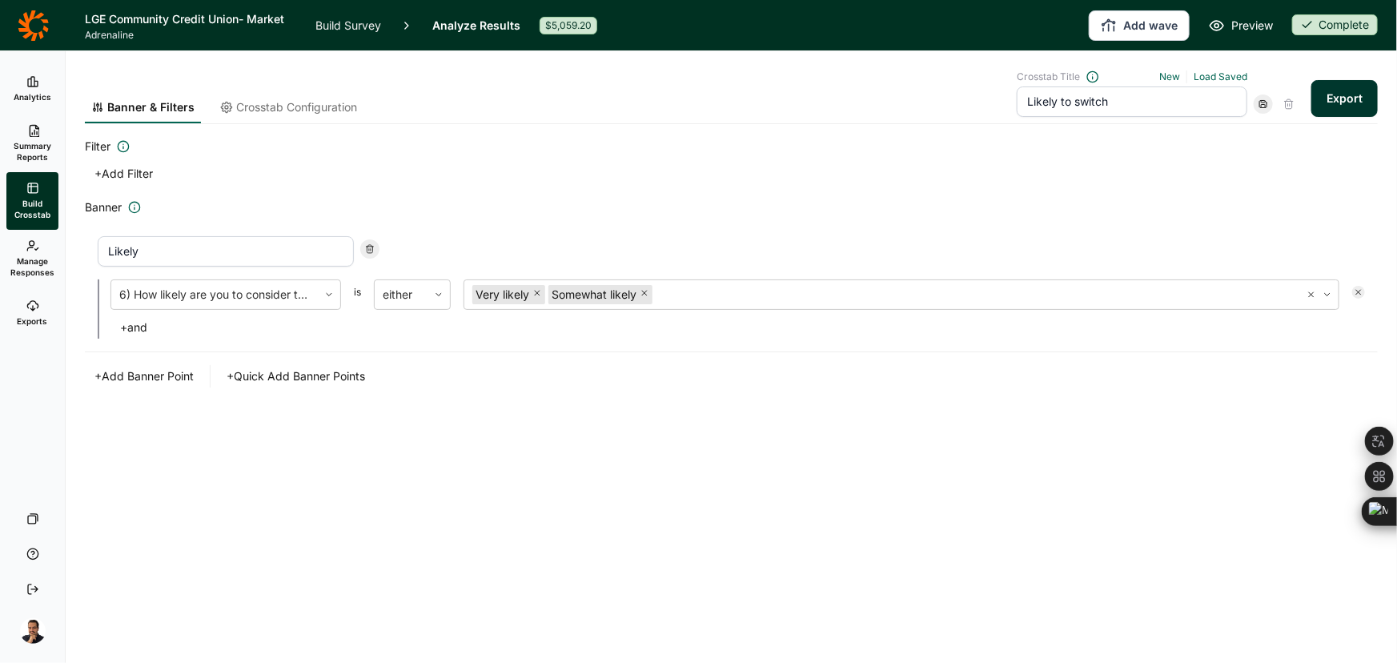
type input "Likely to switch"
click at [1361, 95] on button "Export" at bounding box center [1345, 98] width 66 height 37
click at [325, 101] on span "Crosstab Configuration" at bounding box center [296, 107] width 121 height 16
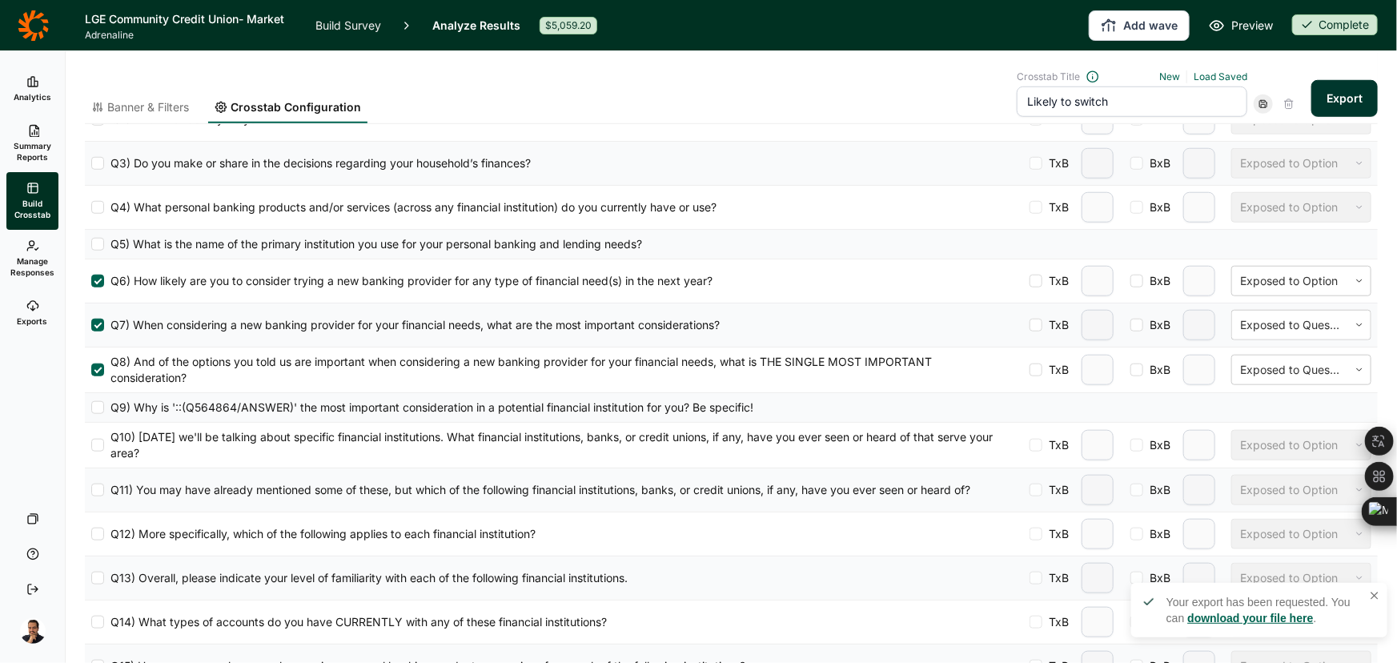
scroll to position [655, 0]
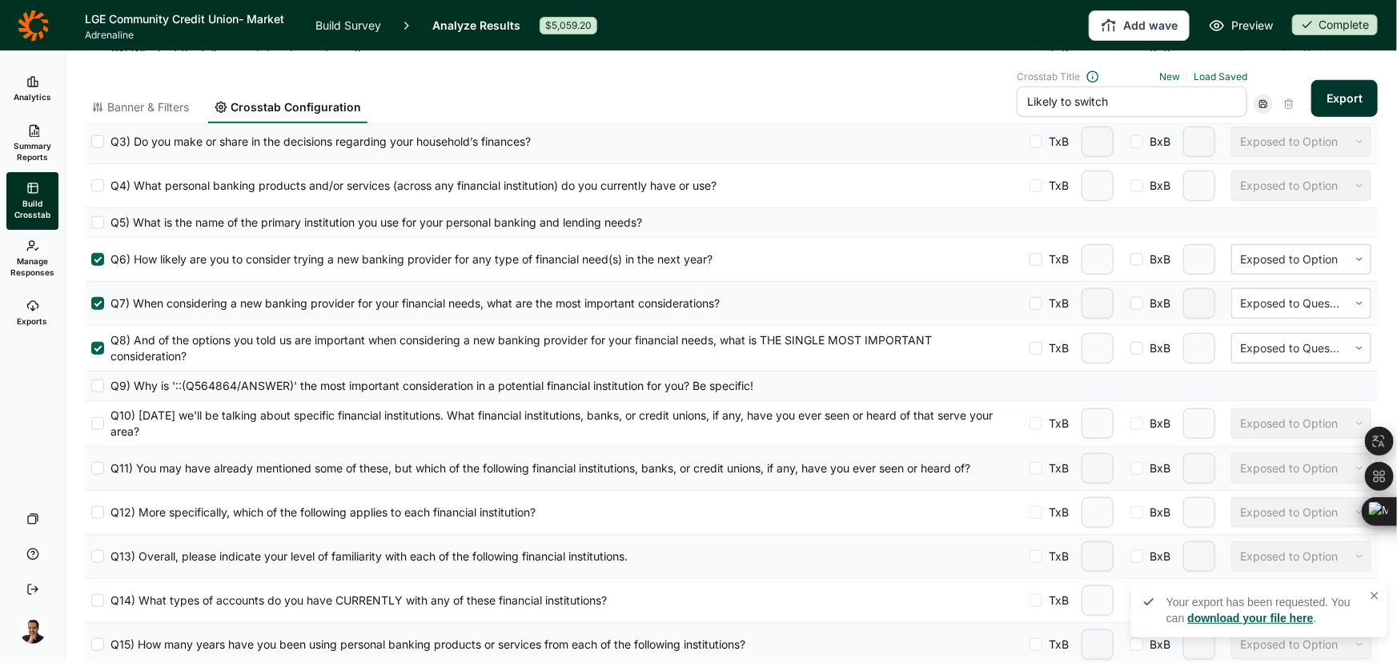
click at [42, 309] on link "Exports" at bounding box center [32, 312] width 52 height 51
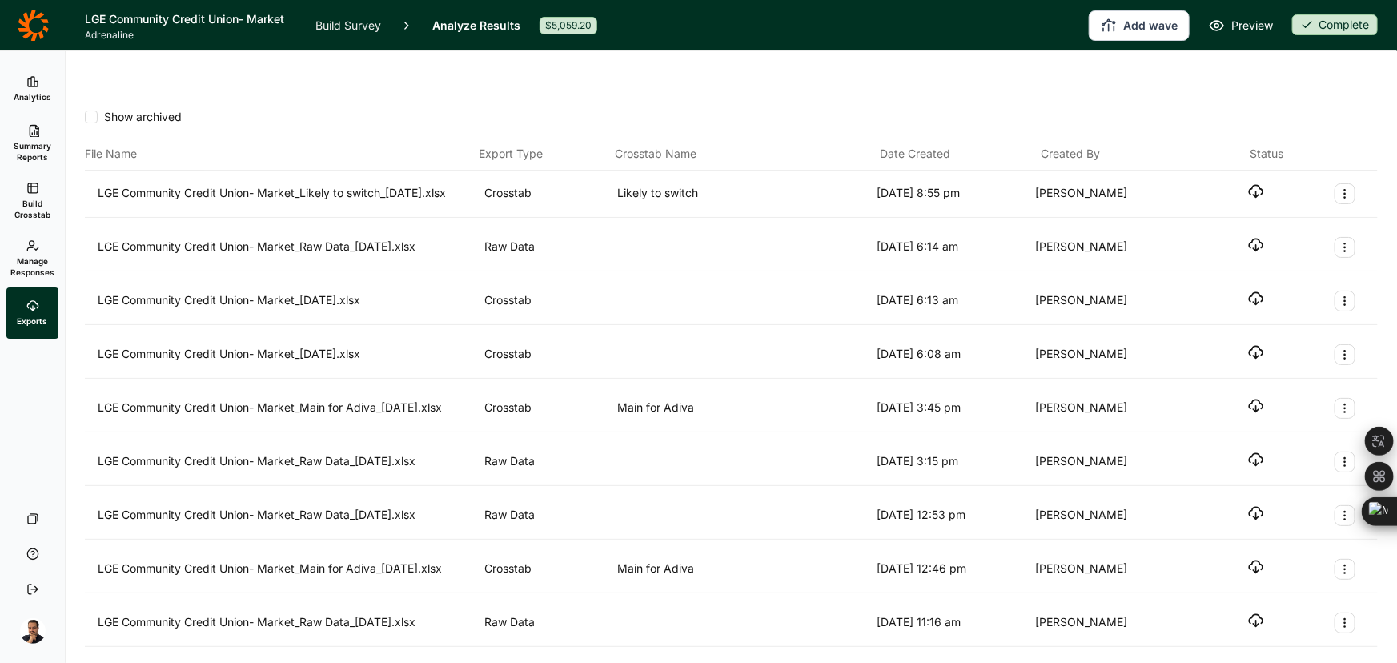
click at [1248, 183] on icon "button" at bounding box center [1256, 191] width 16 height 16
